Goal: Information Seeking & Learning: Learn about a topic

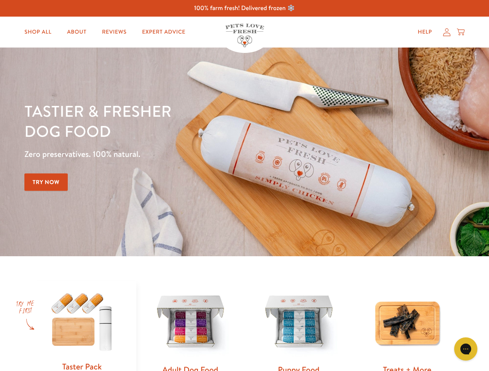
click at [244, 186] on div "Tastier & fresher dog food Zero preservatives. 100% natural. Try Now" at bounding box center [170, 152] width 293 height 102
click at [465, 349] on icon "Gorgias live chat" at bounding box center [464, 348] width 7 height 7
